Goal: Find specific page/section: Find specific page/section

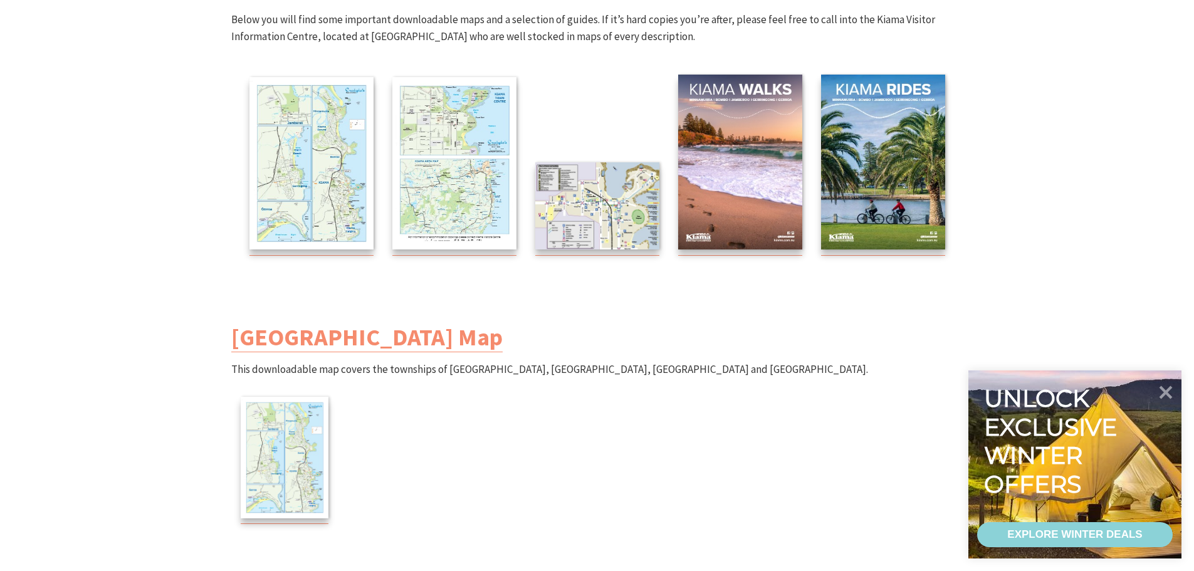
scroll to position [251, 0]
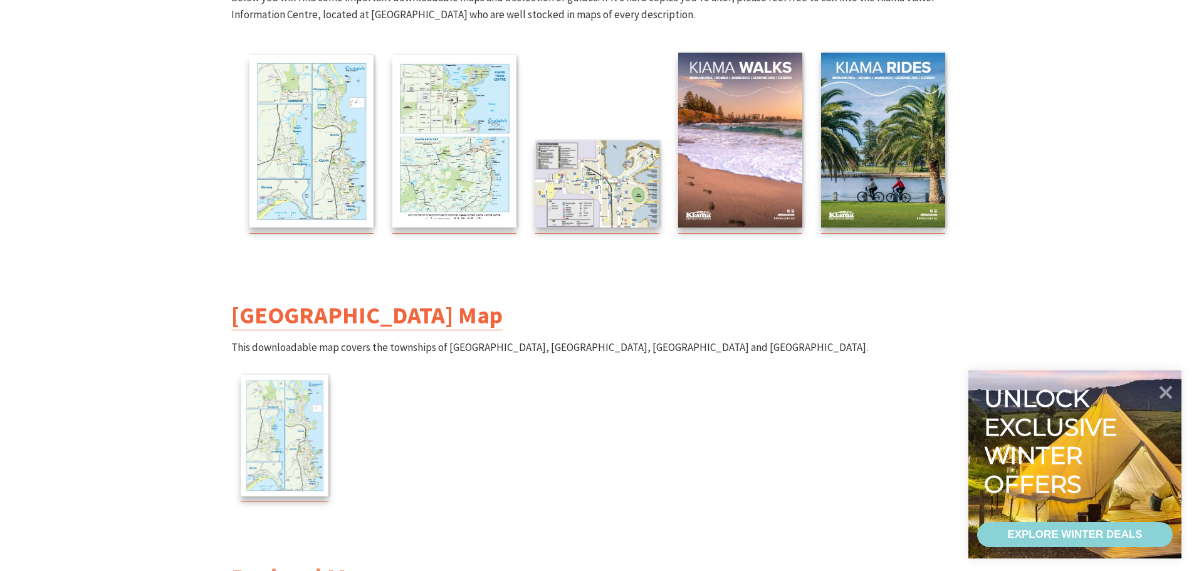
click at [356, 311] on link "[GEOGRAPHIC_DATA] Map" at bounding box center [366, 315] width 271 height 30
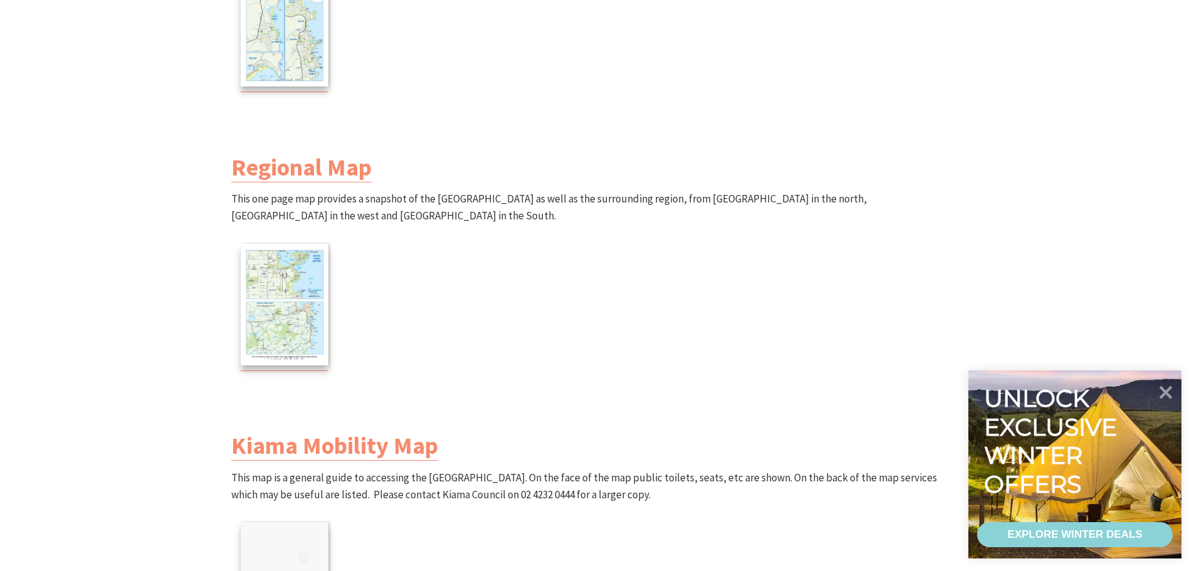
scroll to position [815, 0]
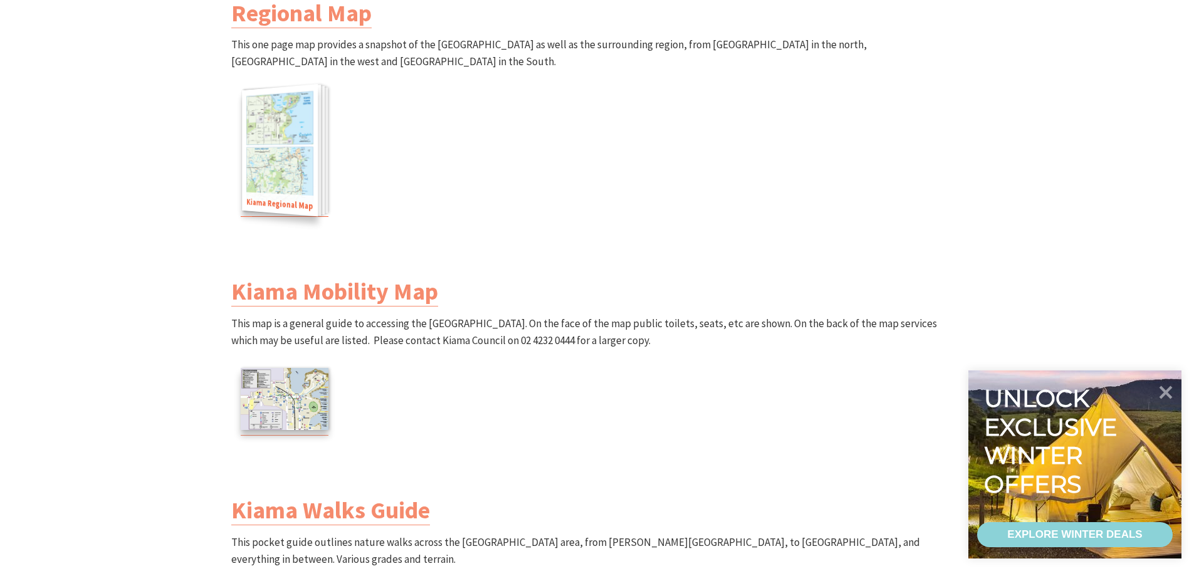
click at [288, 180] on img at bounding box center [280, 149] width 76 height 133
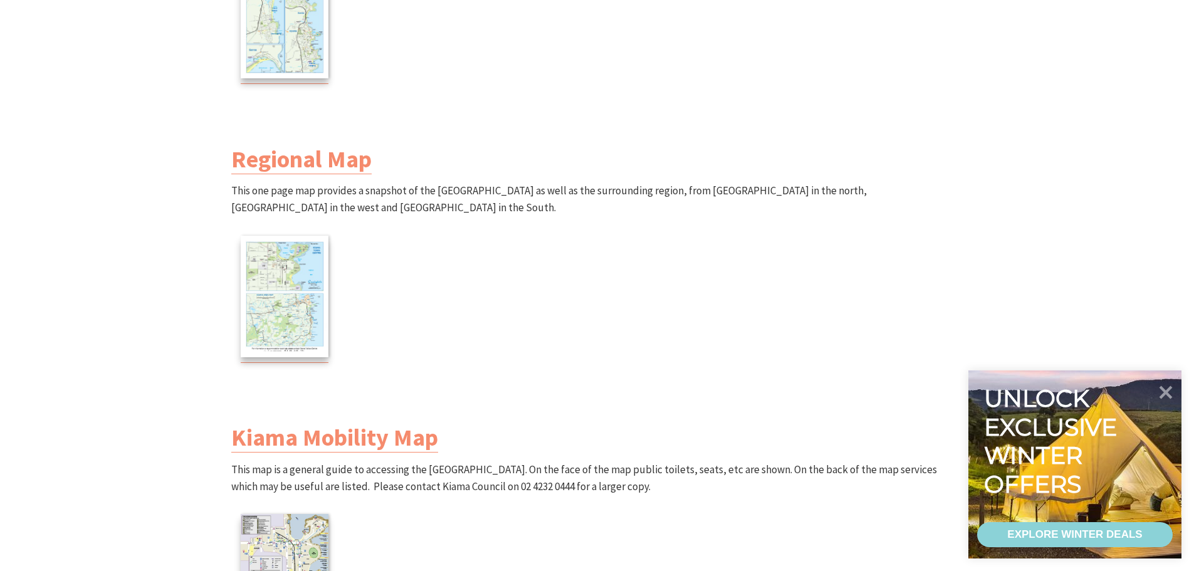
scroll to position [501, 0]
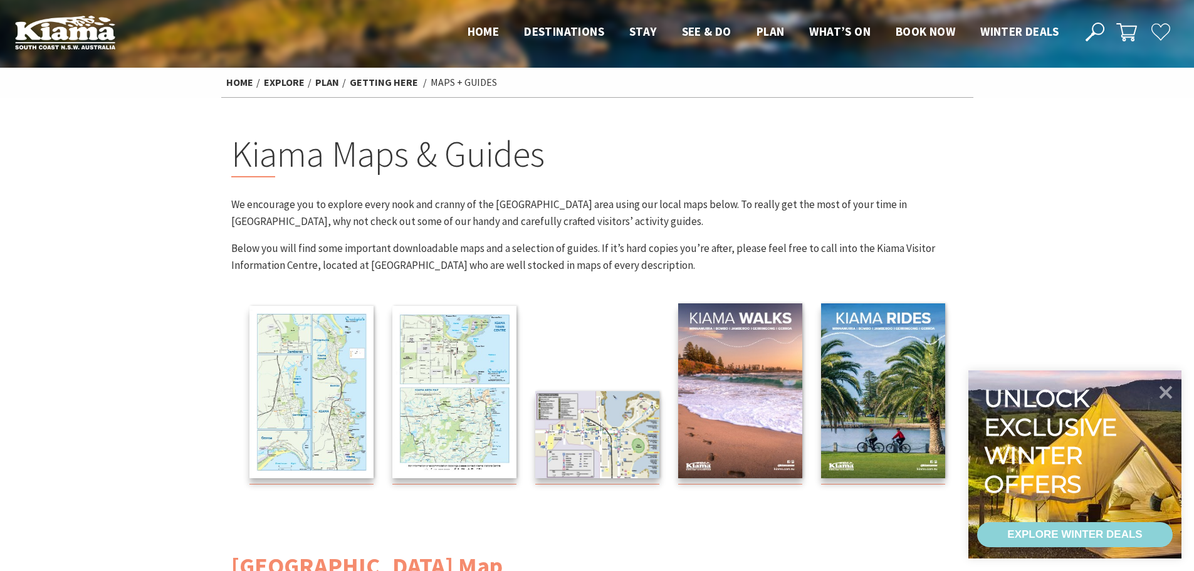
scroll to position [251, 0]
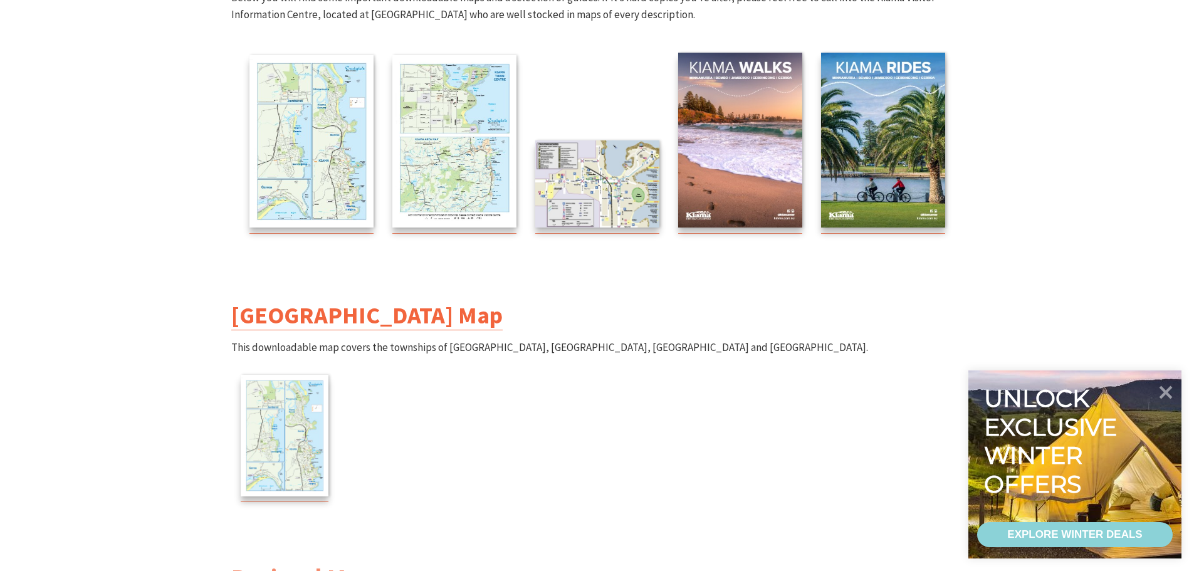
click at [420, 320] on link "[GEOGRAPHIC_DATA] Map" at bounding box center [366, 315] width 271 height 30
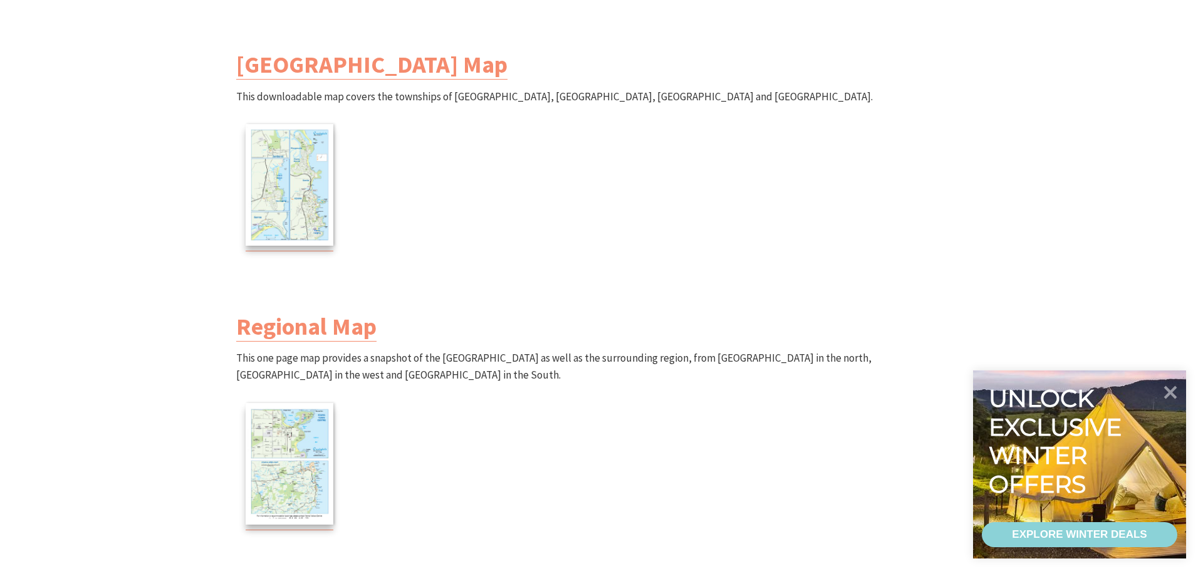
scroll to position [752, 0]
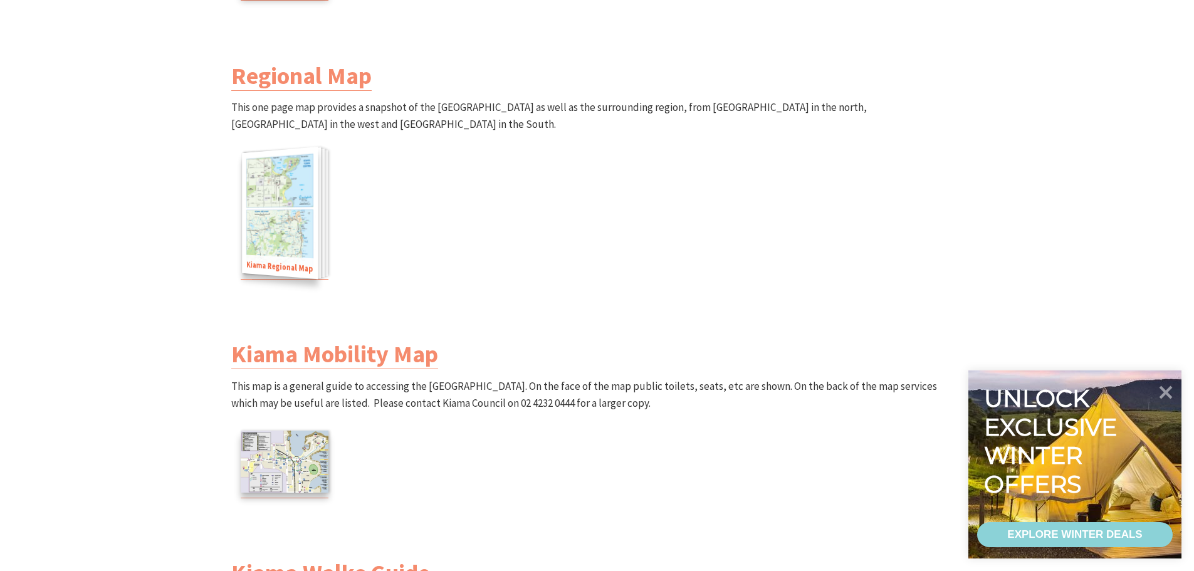
click at [316, 238] on img at bounding box center [280, 212] width 76 height 133
